Goal: Transaction & Acquisition: Purchase product/service

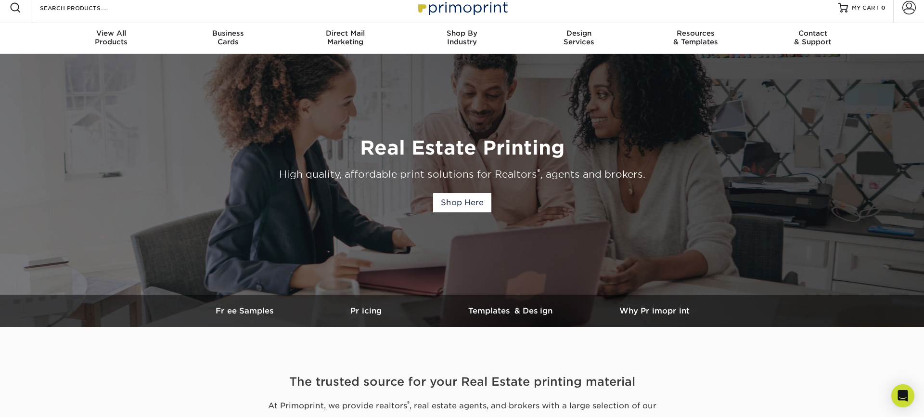
scroll to position [8, 0]
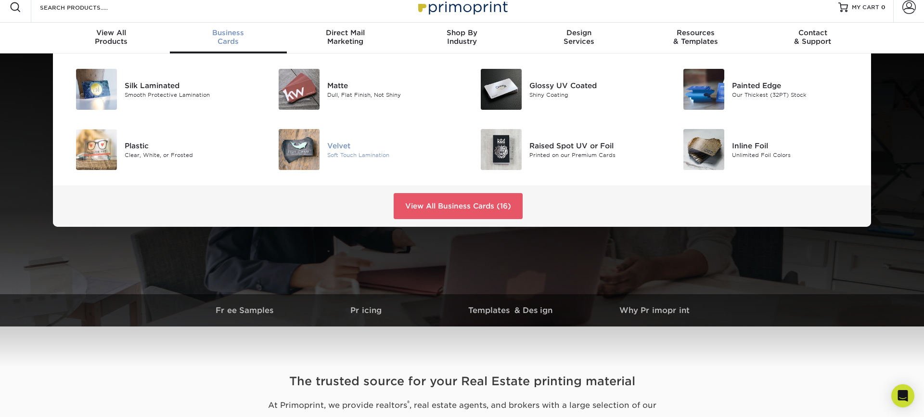
click at [330, 146] on div "Velvet" at bounding box center [391, 145] width 128 height 11
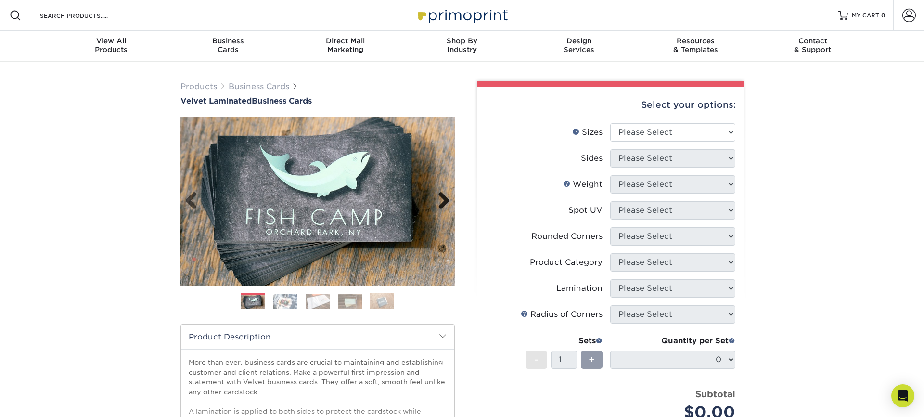
click at [439, 202] on link "Next" at bounding box center [440, 201] width 19 height 19
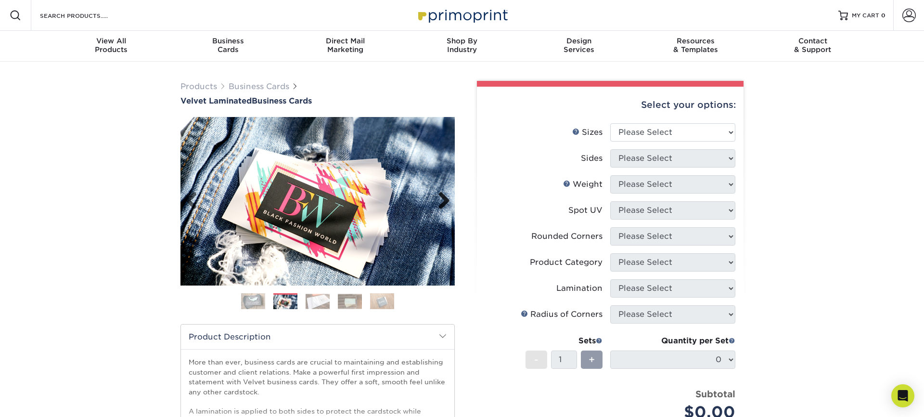
click at [439, 202] on link "Next" at bounding box center [440, 201] width 19 height 19
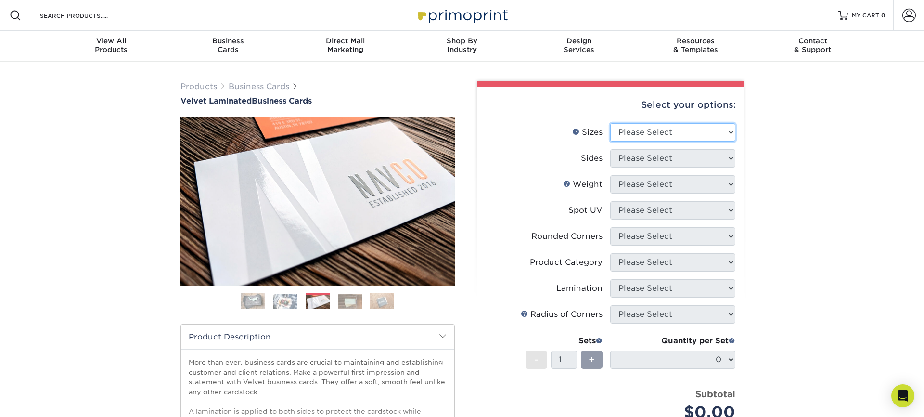
click at [673, 134] on select "Please Select 1.5" x 3.5" - Mini 1.75" x 3.5" - Mini 2" x 2" - Square 2" x 3" -…" at bounding box center [672, 132] width 125 height 18
select select "2.00x3.50"
click at [669, 161] on select "Please Select Print Both Sides Print Front Only" at bounding box center [672, 158] width 125 height 18
select select "13abbda7-1d64-4f25-8bb2-c179b224825d"
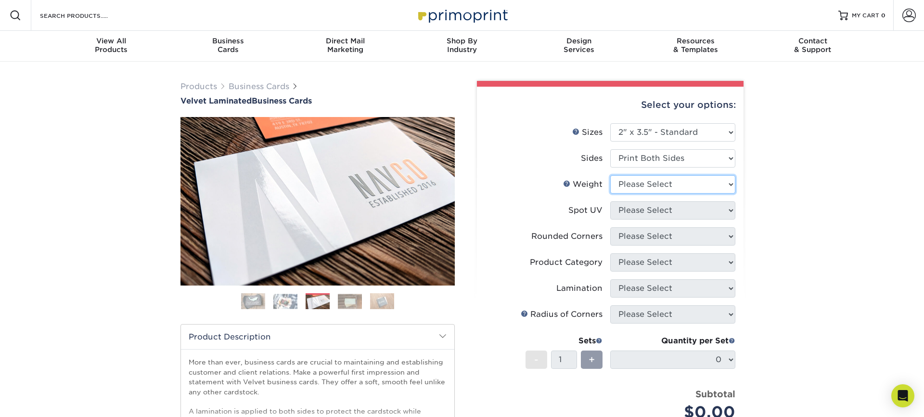
click at [666, 179] on select "Please Select 16PT" at bounding box center [672, 184] width 125 height 18
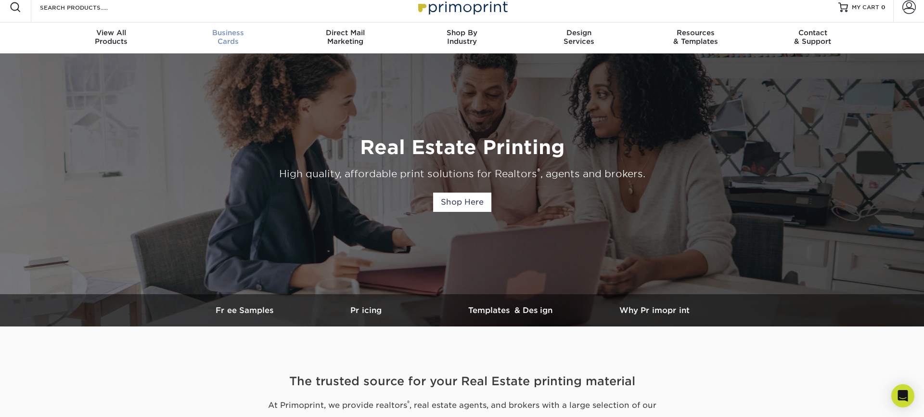
click at [227, 35] on span "Business" at bounding box center [228, 32] width 117 height 9
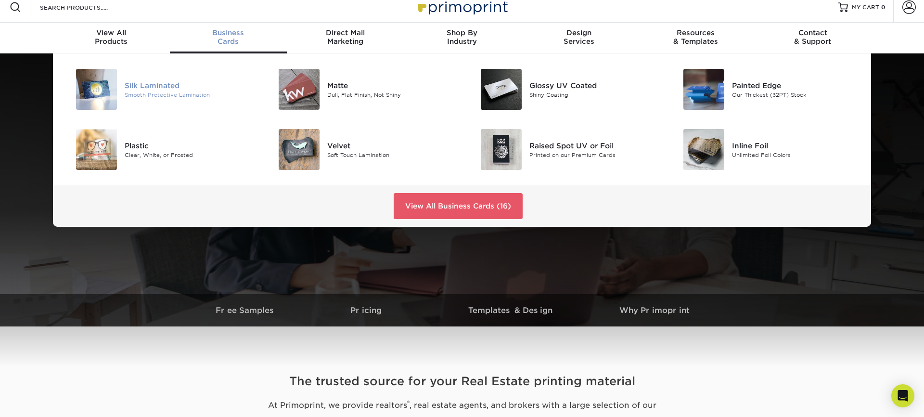
click at [121, 83] on div at bounding box center [90, 89] width 67 height 41
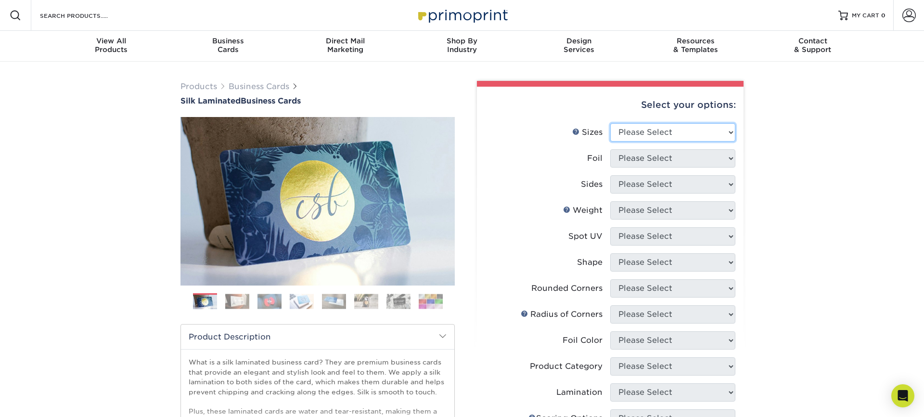
click at [682, 133] on select "Please Select 1.5" x 3.5" - Mini 1.75" x 3.5" - Mini 2" x 2" - Square 2" x 3" -…" at bounding box center [672, 132] width 125 height 18
select select "2.00x3.50"
click at [662, 162] on select "Please Select Yes No" at bounding box center [672, 158] width 125 height 18
select select "0"
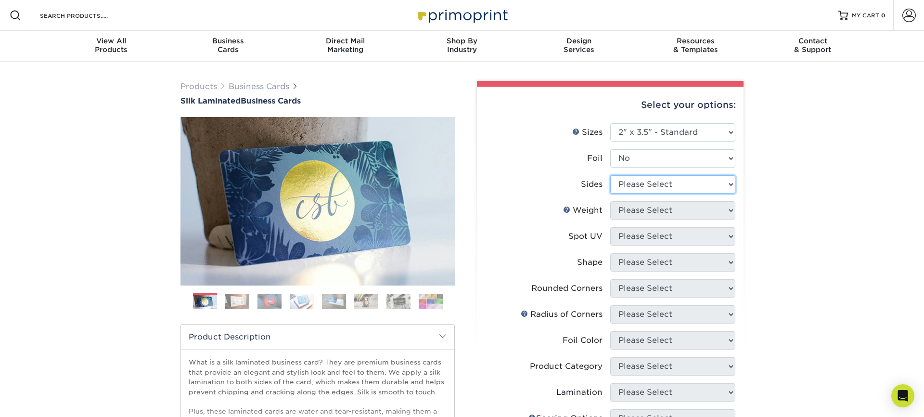
click at [664, 184] on select "Please Select Print Both Sides Print Front Only" at bounding box center [672, 184] width 125 height 18
select select "13abbda7-1d64-4f25-8bb2-c179b224825d"
click at [669, 211] on select "Please Select 16PT" at bounding box center [672, 210] width 125 height 18
